Goal: Check status: Check status

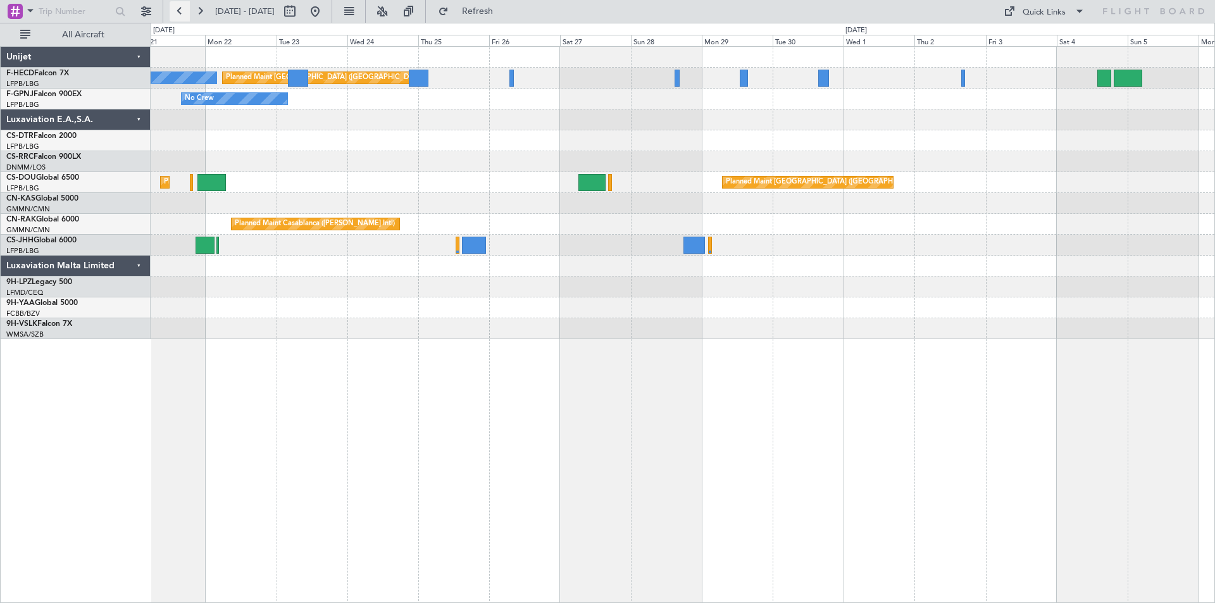
click at [180, 9] on button at bounding box center [180, 11] width 20 height 20
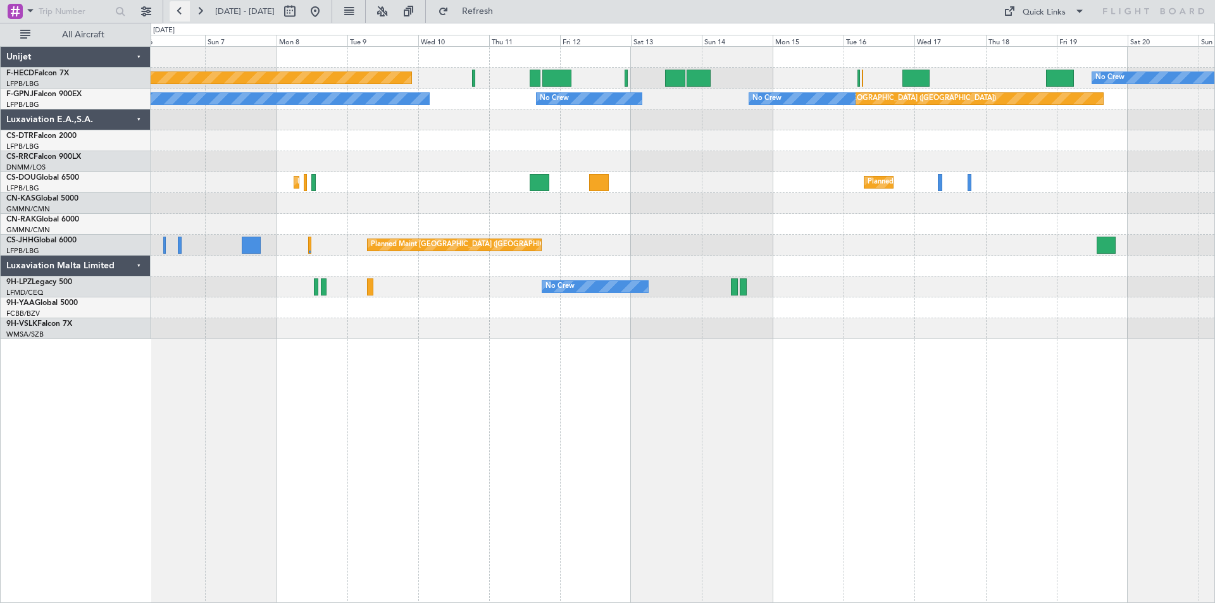
click at [180, 9] on button at bounding box center [180, 11] width 20 height 20
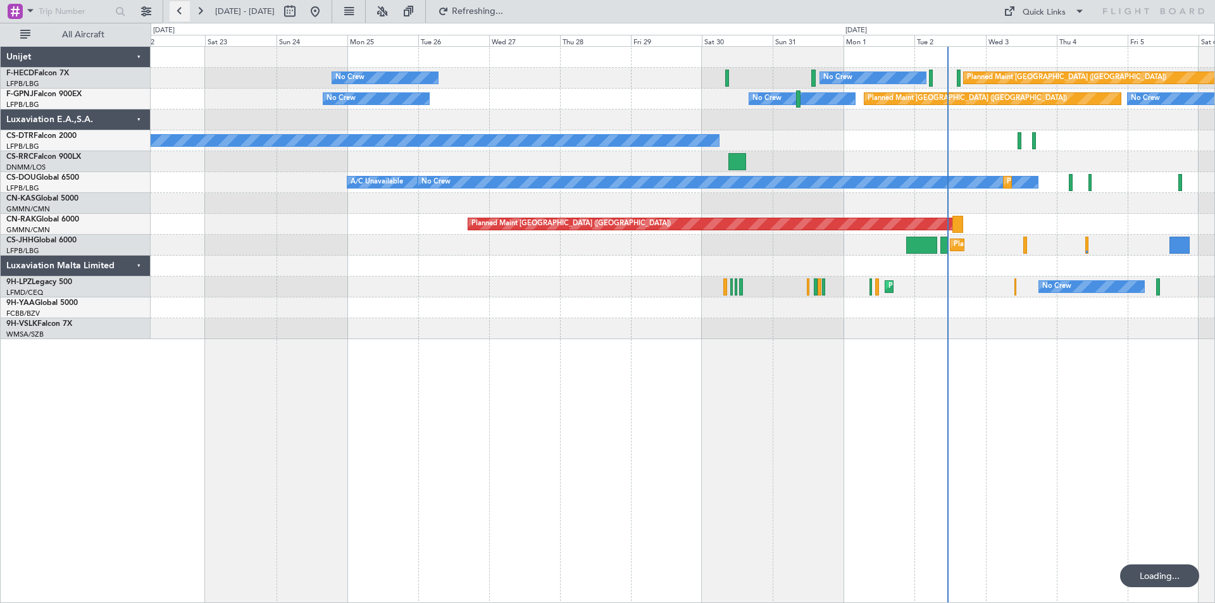
click at [180, 9] on button at bounding box center [180, 11] width 20 height 20
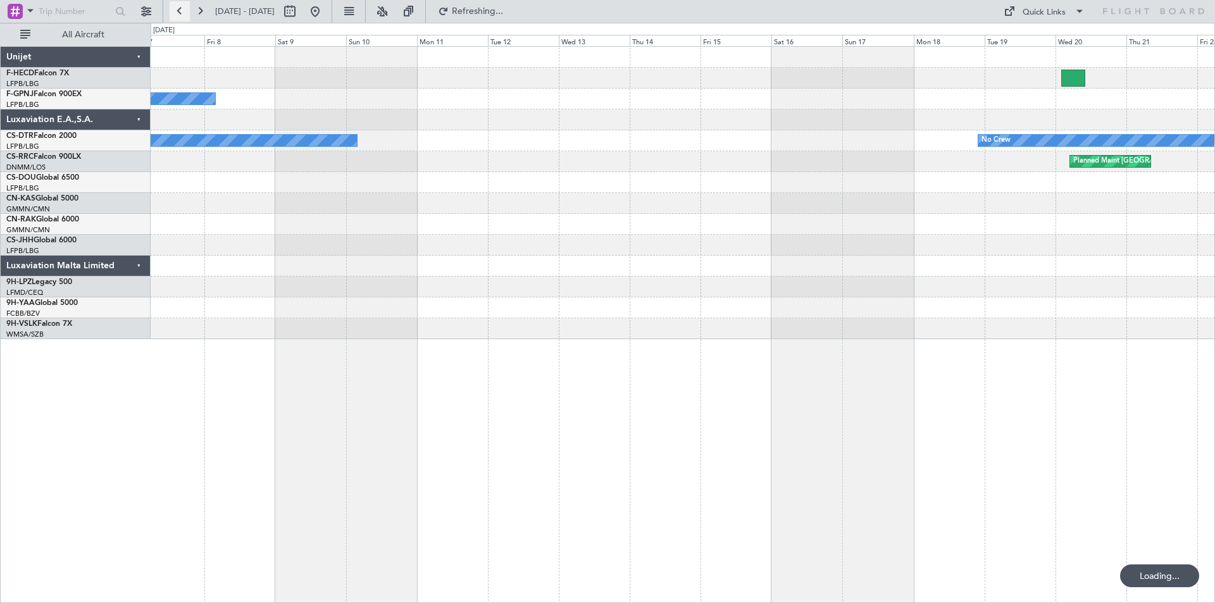
click at [180, 9] on button at bounding box center [180, 11] width 20 height 20
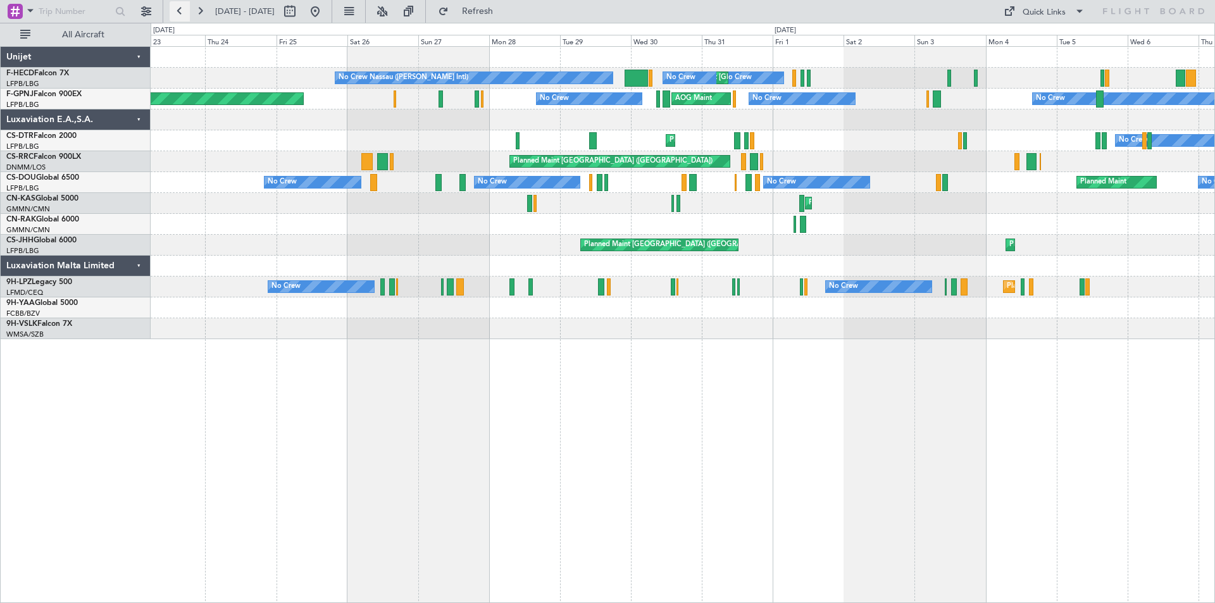
click at [180, 9] on button at bounding box center [180, 11] width 20 height 20
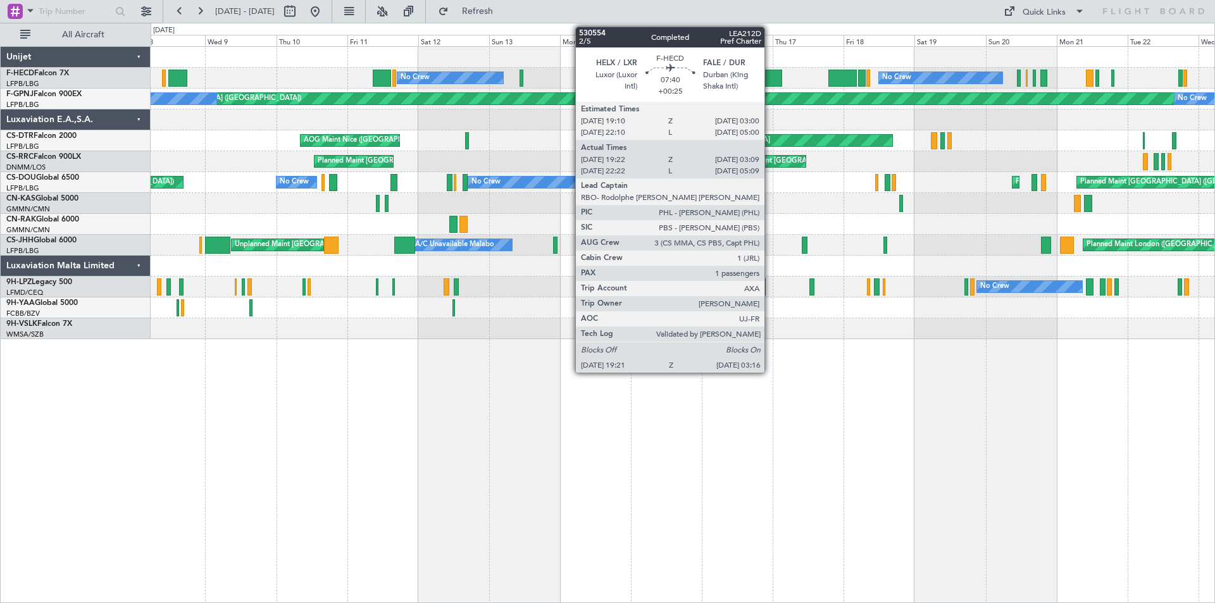
click at [770, 80] on div at bounding box center [770, 78] width 23 height 17
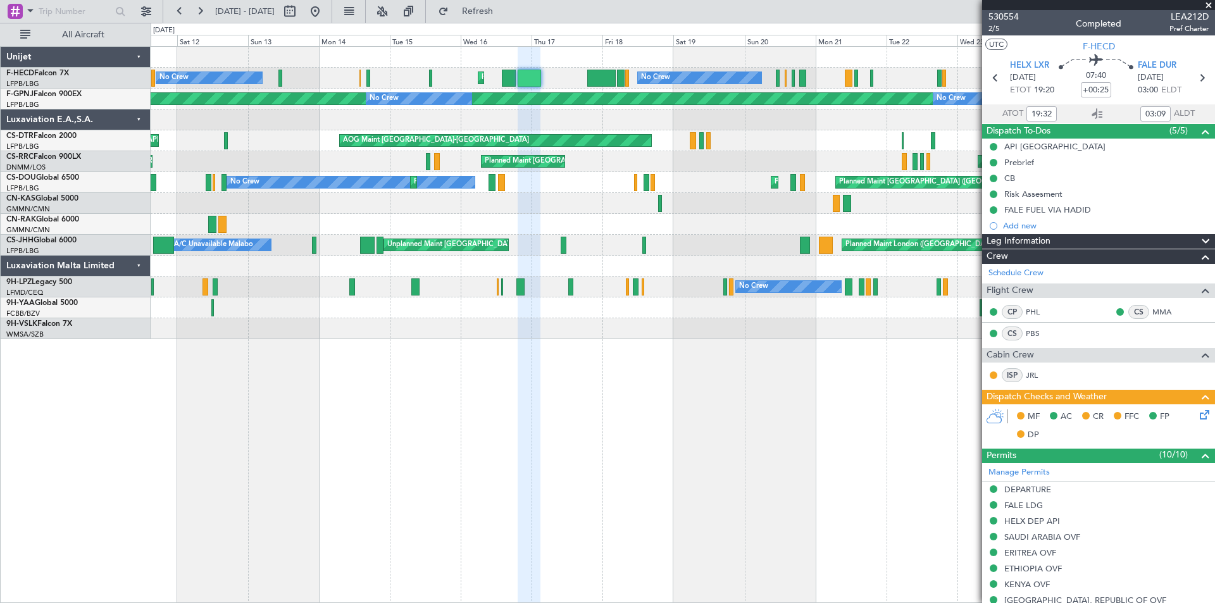
click at [566, 65] on div at bounding box center [683, 57] width 1064 height 21
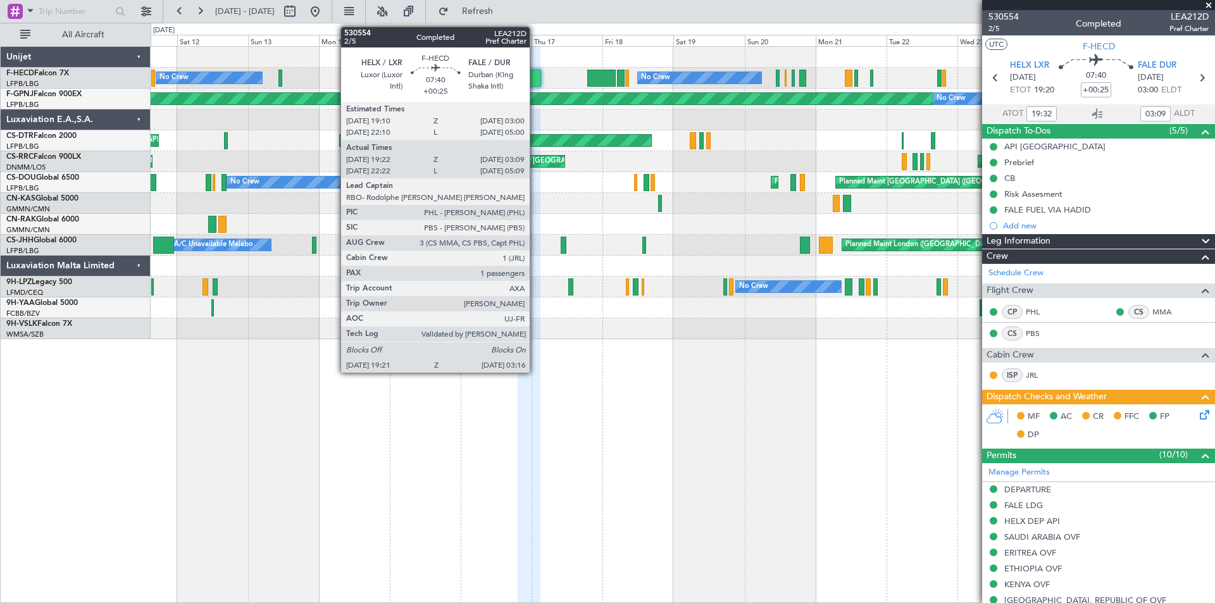
click at [535, 79] on div at bounding box center [529, 78] width 23 height 17
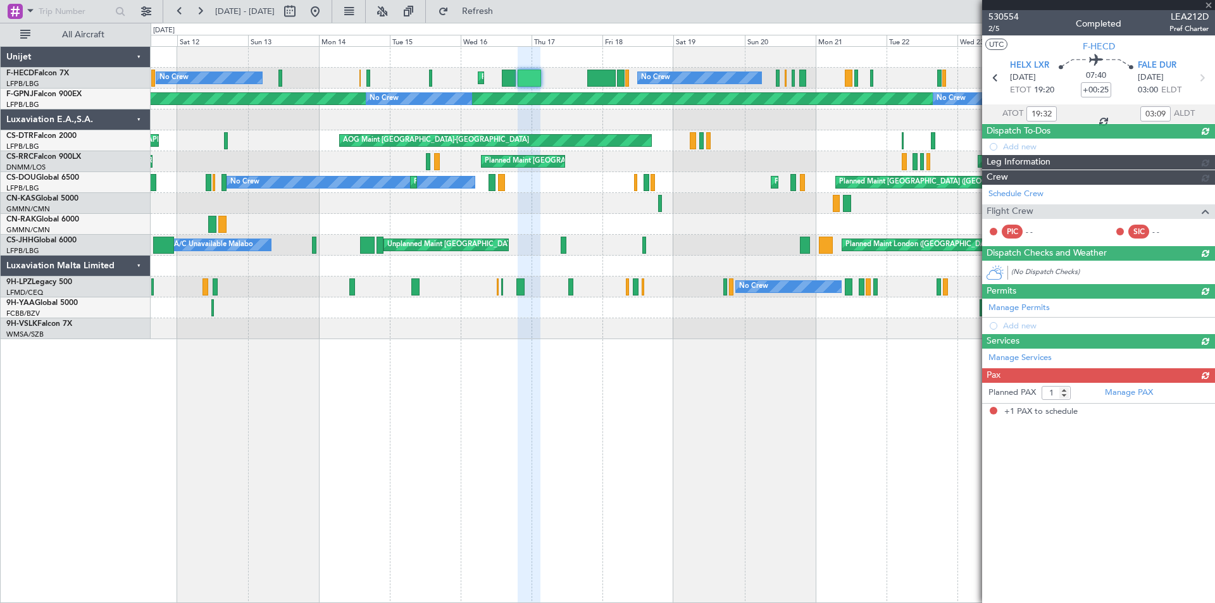
click at [1013, 272] on div "530554 2/5 Completed LEA212D Pref Charter UTC F-HECD HELX LXR [DATE] ETOT 19:20…" at bounding box center [1098, 214] width 233 height 409
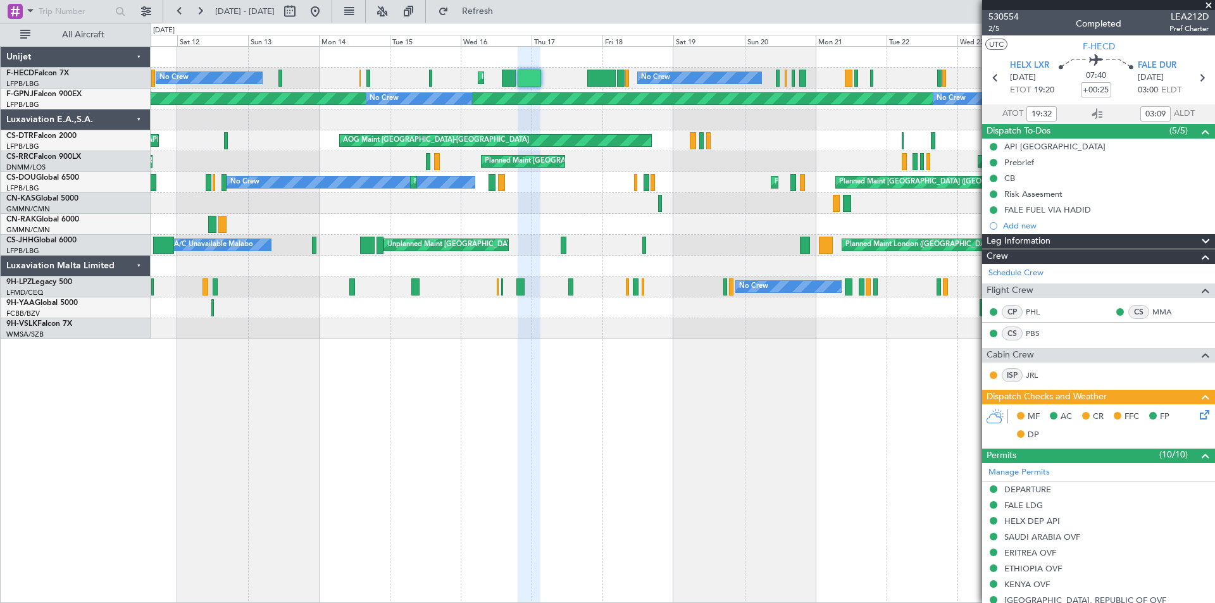
click at [1013, 271] on link "Schedule Crew" at bounding box center [1015, 273] width 55 height 13
